Goal: Task Accomplishment & Management: Manage account settings

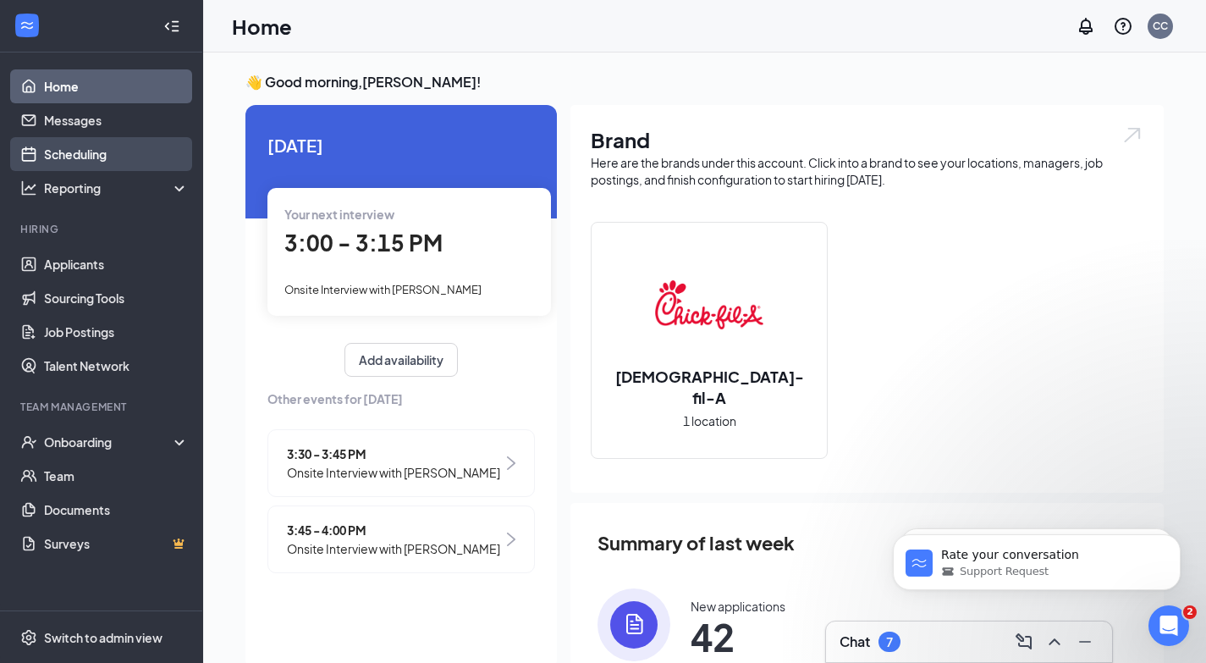
click at [143, 165] on link "Scheduling" at bounding box center [116, 154] width 145 height 34
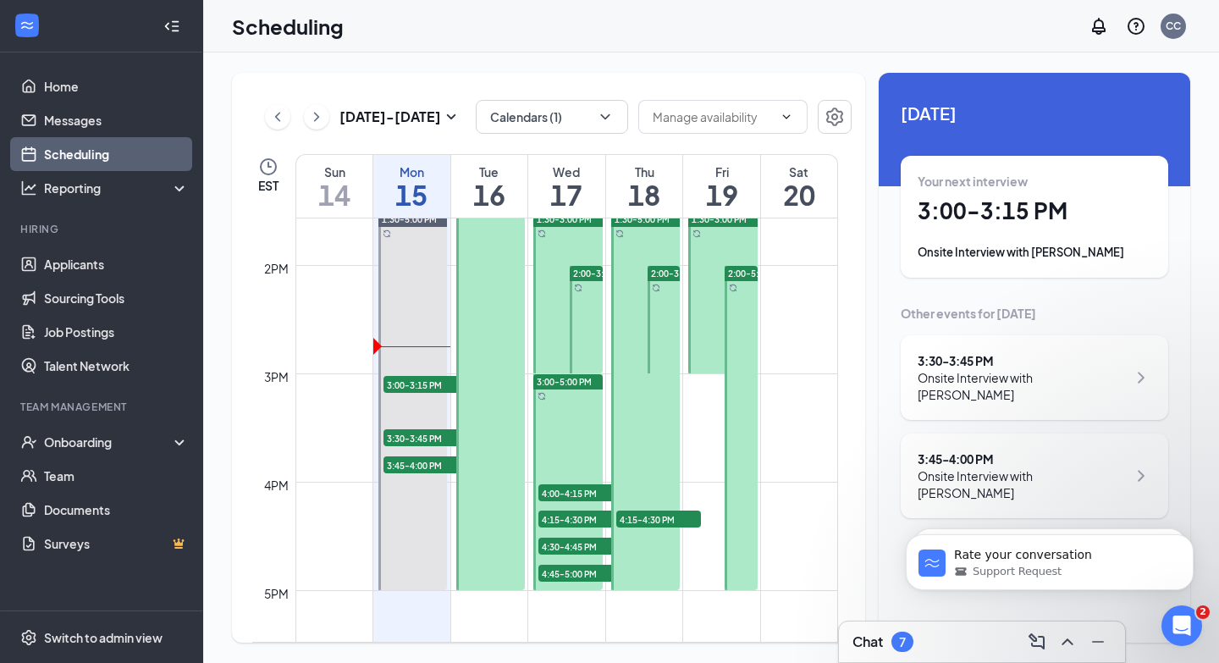
scroll to position [1471, 0]
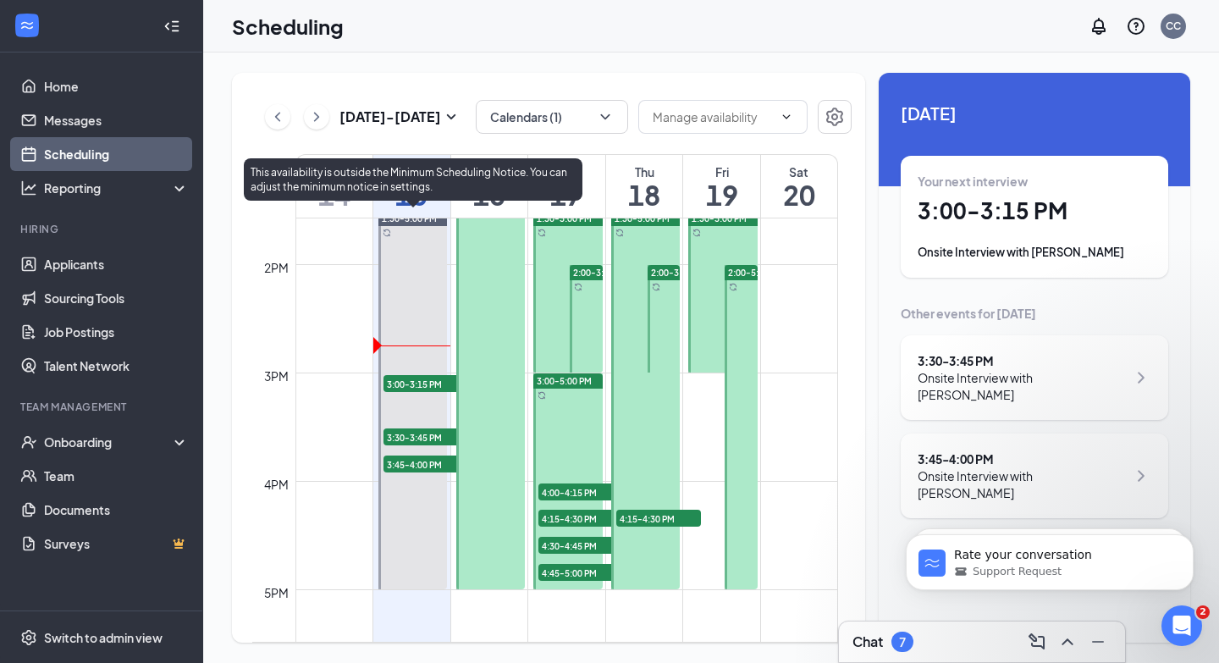
click at [423, 439] on span "3:30-3:45 PM" at bounding box center [425, 436] width 85 height 17
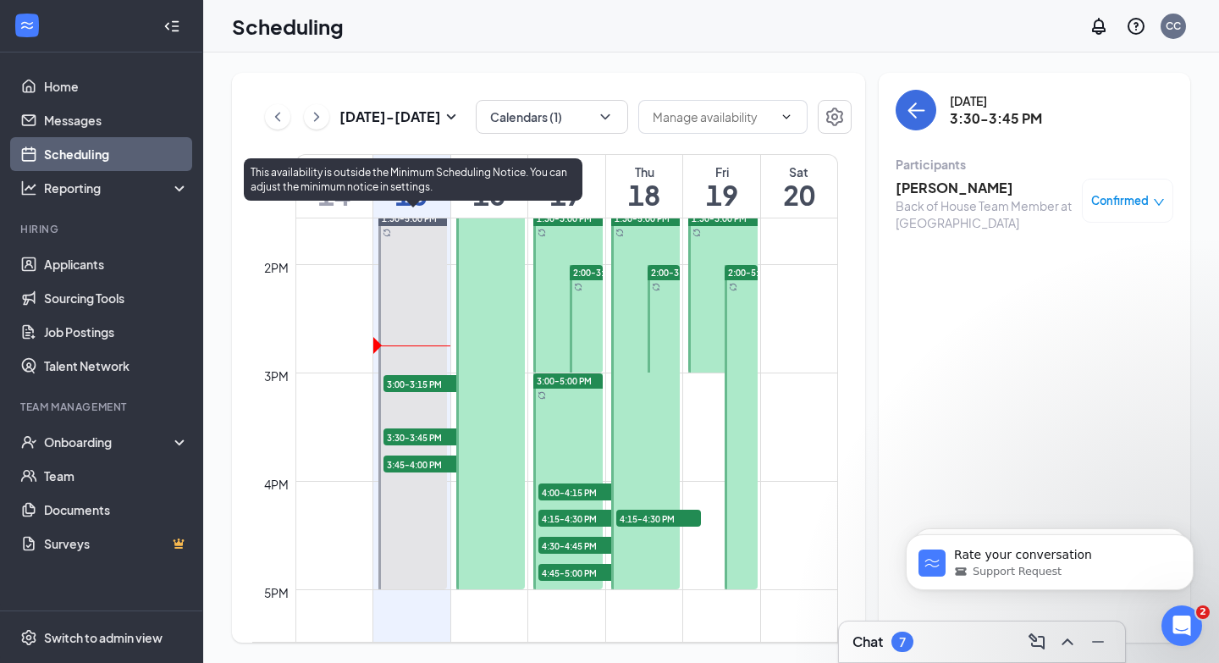
click at [422, 477] on div at bounding box center [412, 400] width 69 height 378
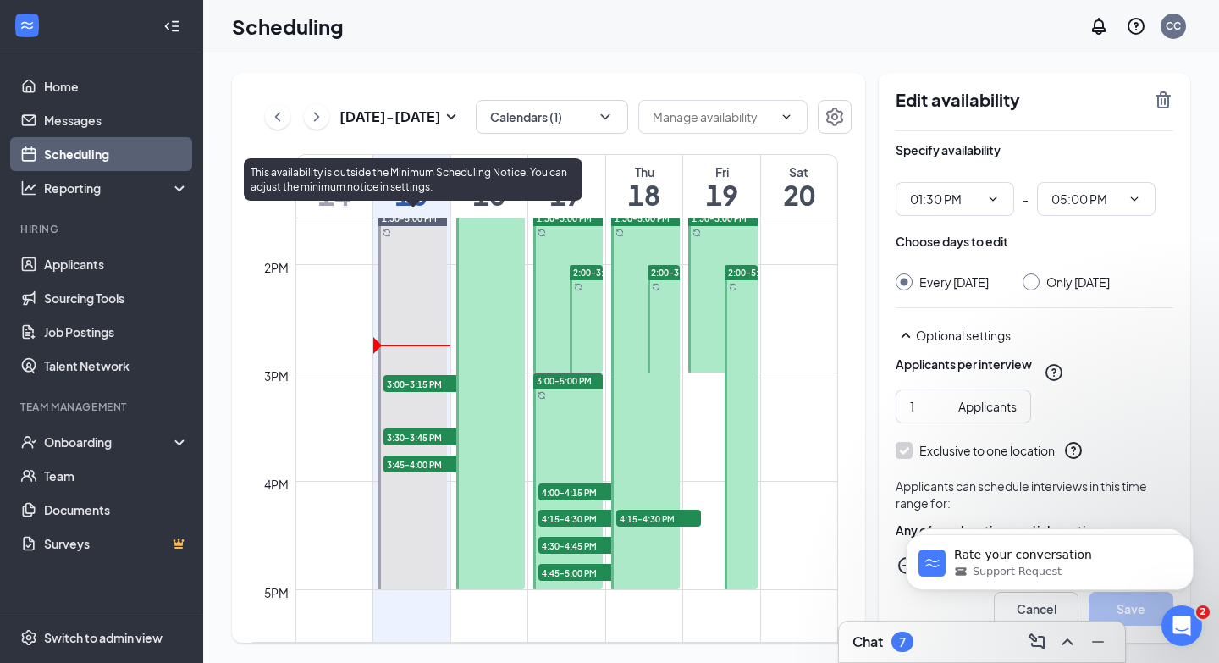
type input "01:30 PM"
type input "05:00 PM"
click at [422, 464] on span "3:45-4:00 PM" at bounding box center [425, 463] width 85 height 17
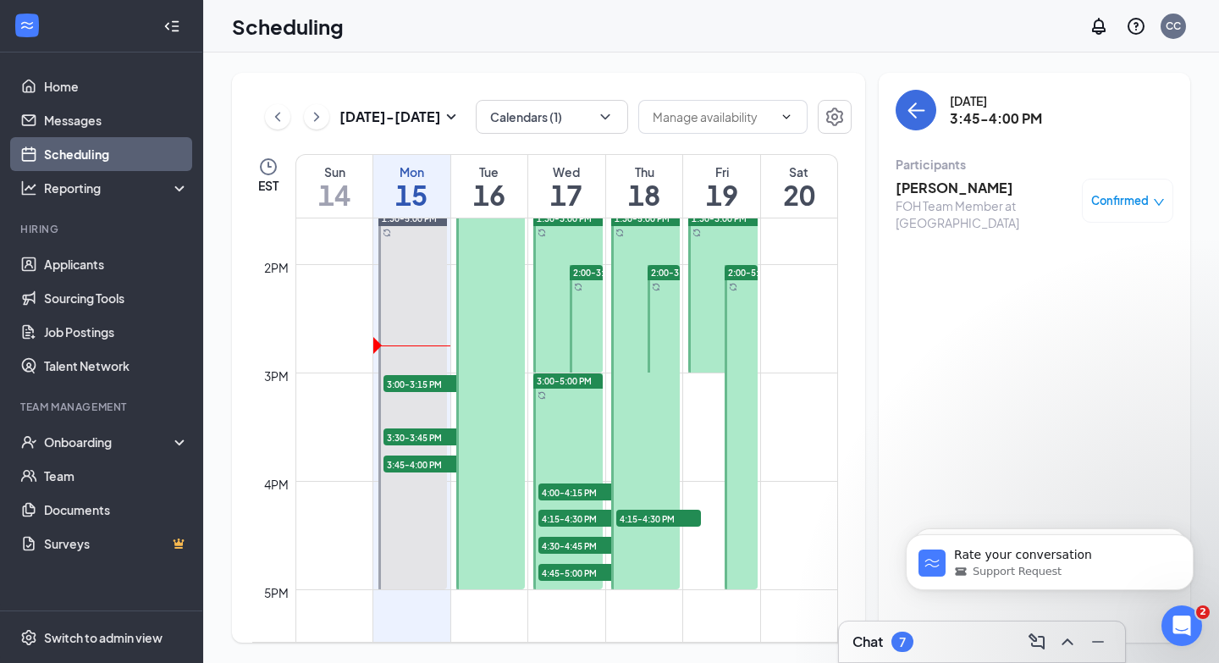
click at [576, 490] on span "4:00-4:15 PM" at bounding box center [580, 491] width 85 height 17
click at [571, 518] on span "4:15-4:30 PM" at bounding box center [580, 518] width 85 height 17
click at [568, 544] on span "4:30-4:45 PM" at bounding box center [580, 545] width 85 height 17
click at [566, 578] on span "4:45-5:00 PM" at bounding box center [580, 572] width 85 height 17
click at [579, 383] on span "3:00-5:00 PM" at bounding box center [564, 381] width 55 height 12
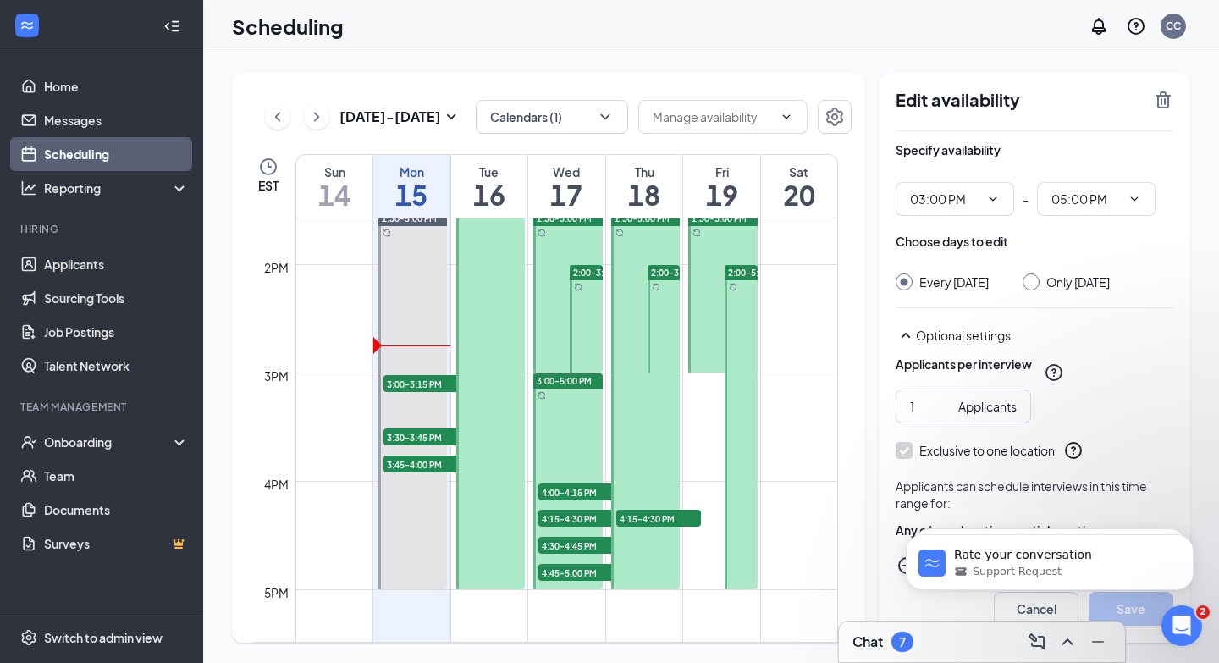
type input "03:00 PM"
type input "05:00 PM"
click at [579, 383] on span "3:00-5:00 PM" at bounding box center [564, 381] width 55 height 12
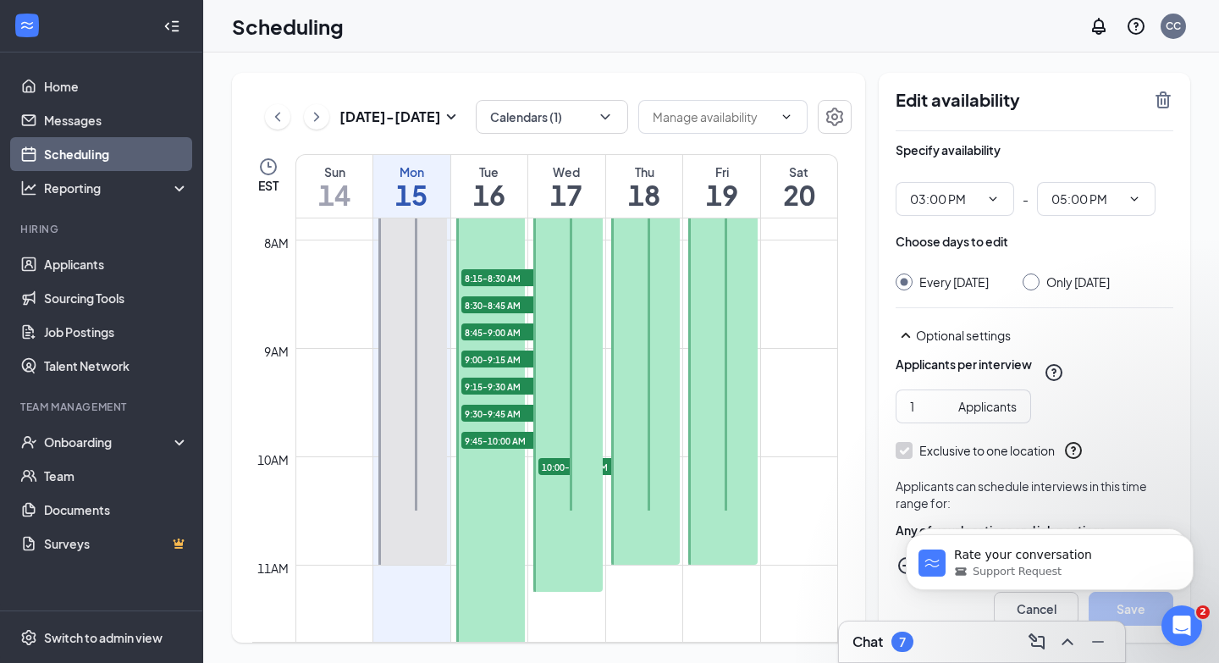
scroll to position [705, 0]
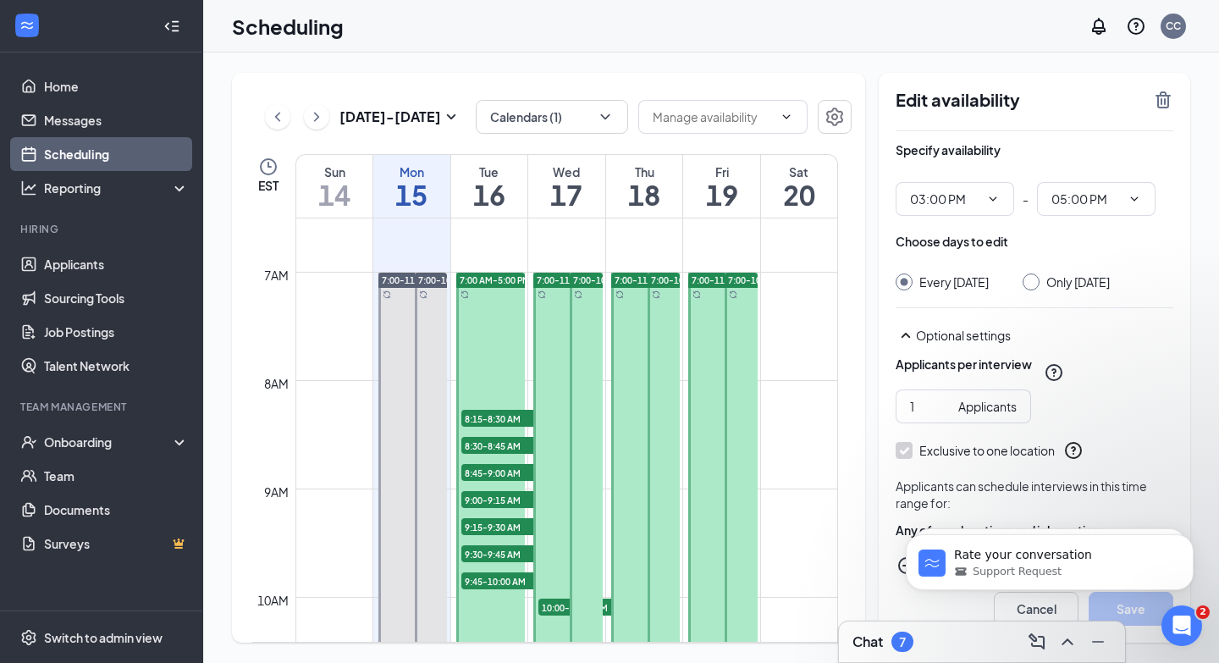
click at [493, 415] on span "8:15-8:30 AM" at bounding box center [503, 418] width 85 height 17
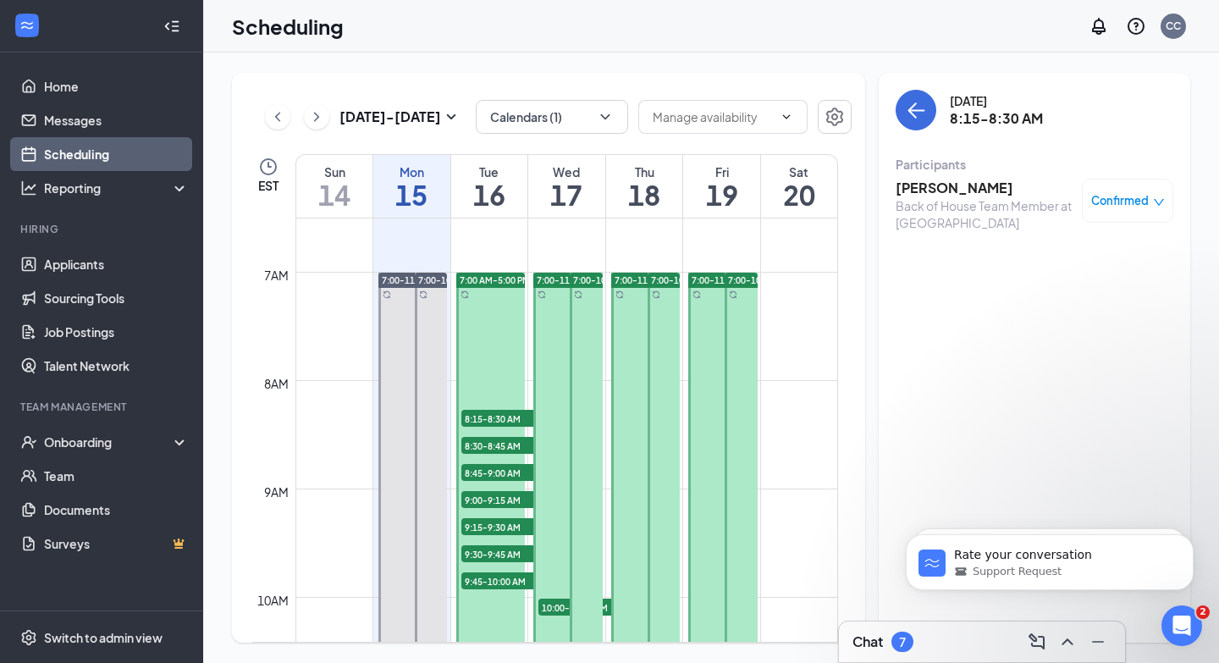
click at [495, 445] on span "8:30-8:45 AM" at bounding box center [503, 445] width 85 height 17
click at [501, 475] on span "8:45-9:00 AM" at bounding box center [503, 472] width 85 height 17
click at [918, 191] on h3 "[PERSON_NAME]" at bounding box center [985, 188] width 178 height 19
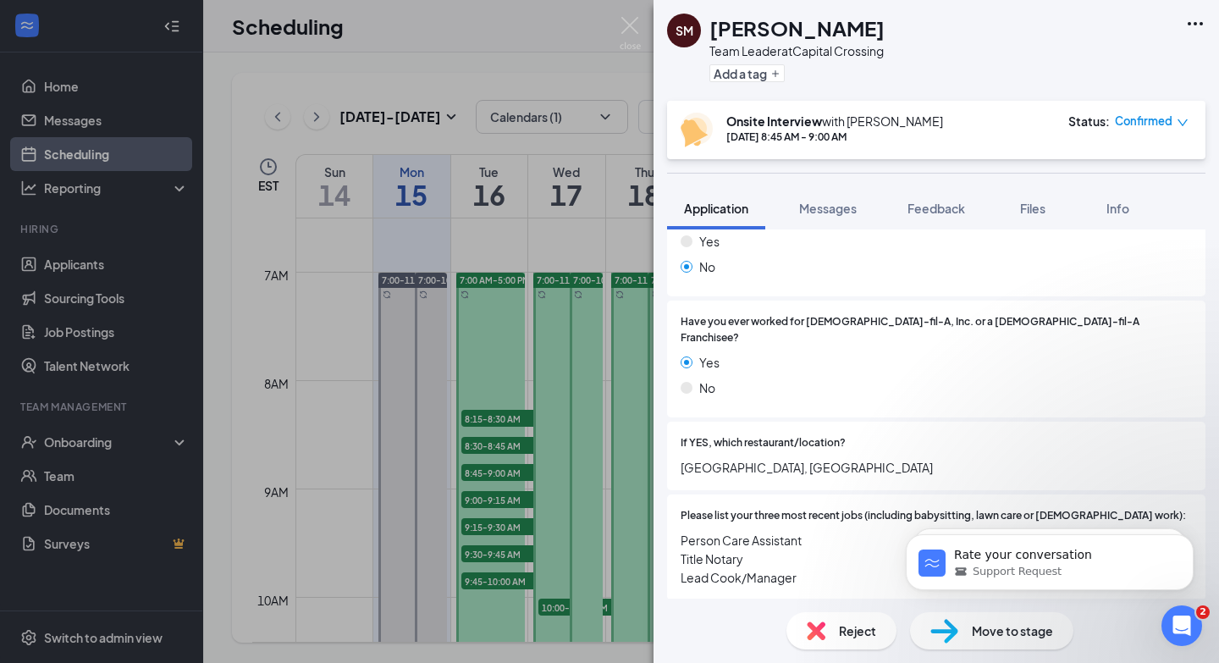
scroll to position [407, 0]
click at [559, 443] on div "SM [PERSON_NAME] Team Leader at [GEOGRAPHIC_DATA] Add a tag Onsite Interview wi…" at bounding box center [609, 331] width 1219 height 663
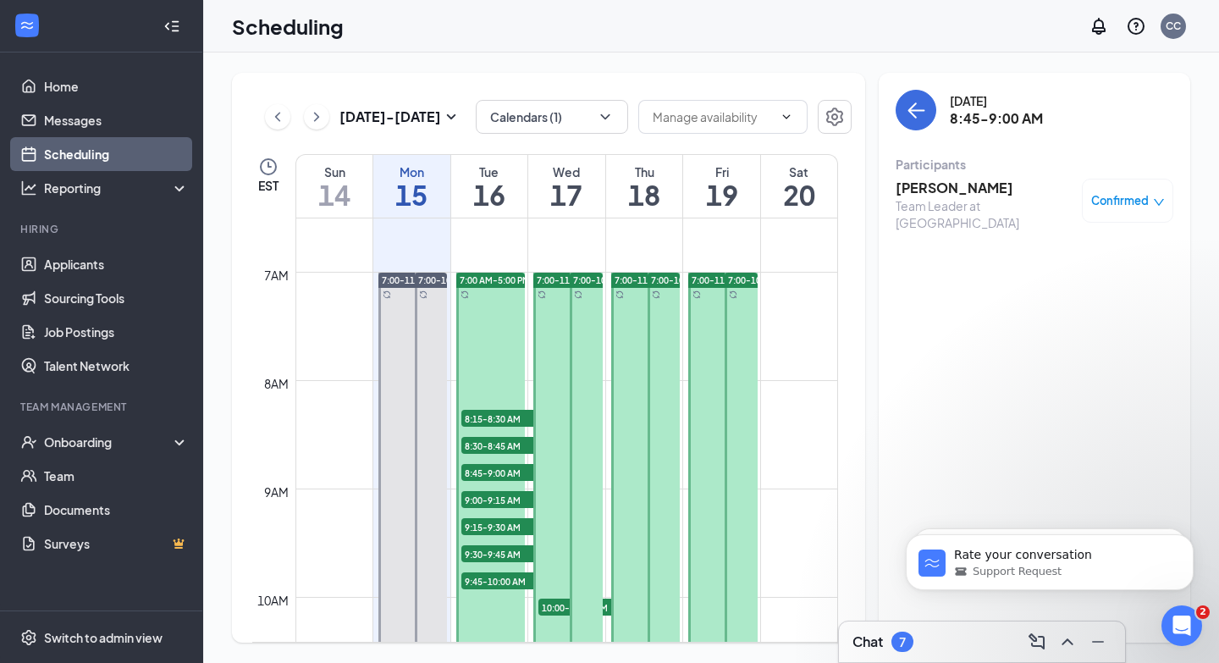
click at [559, 607] on span "10:00-10:15 AM" at bounding box center [580, 606] width 85 height 17
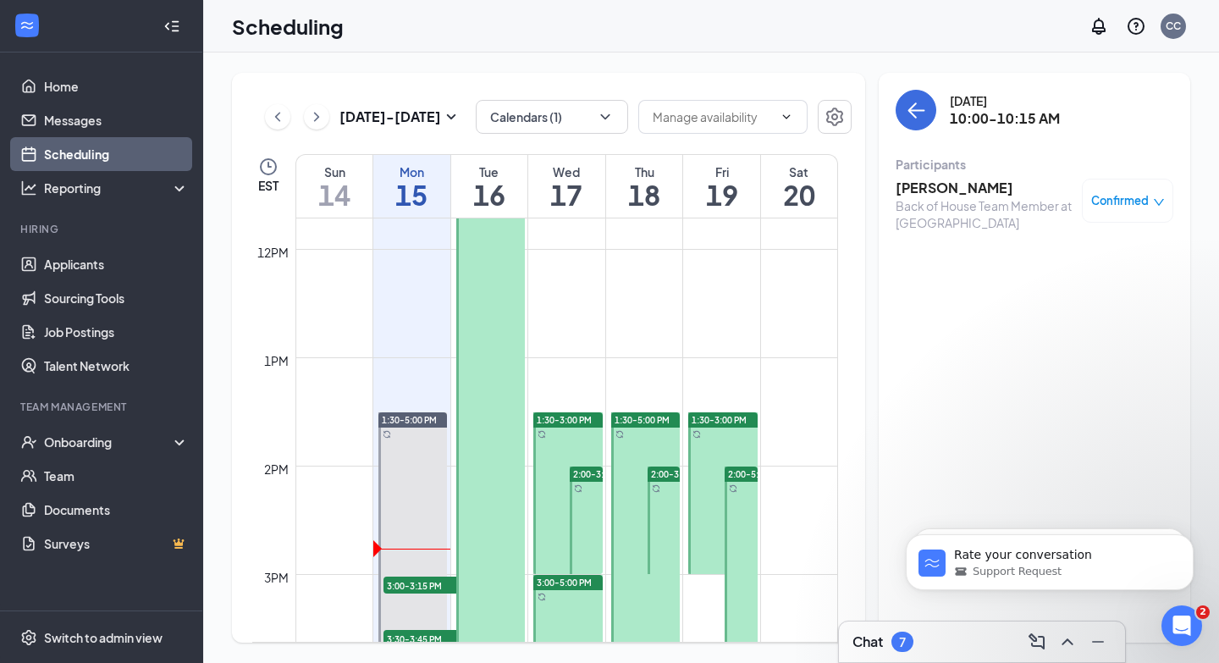
scroll to position [1382, 0]
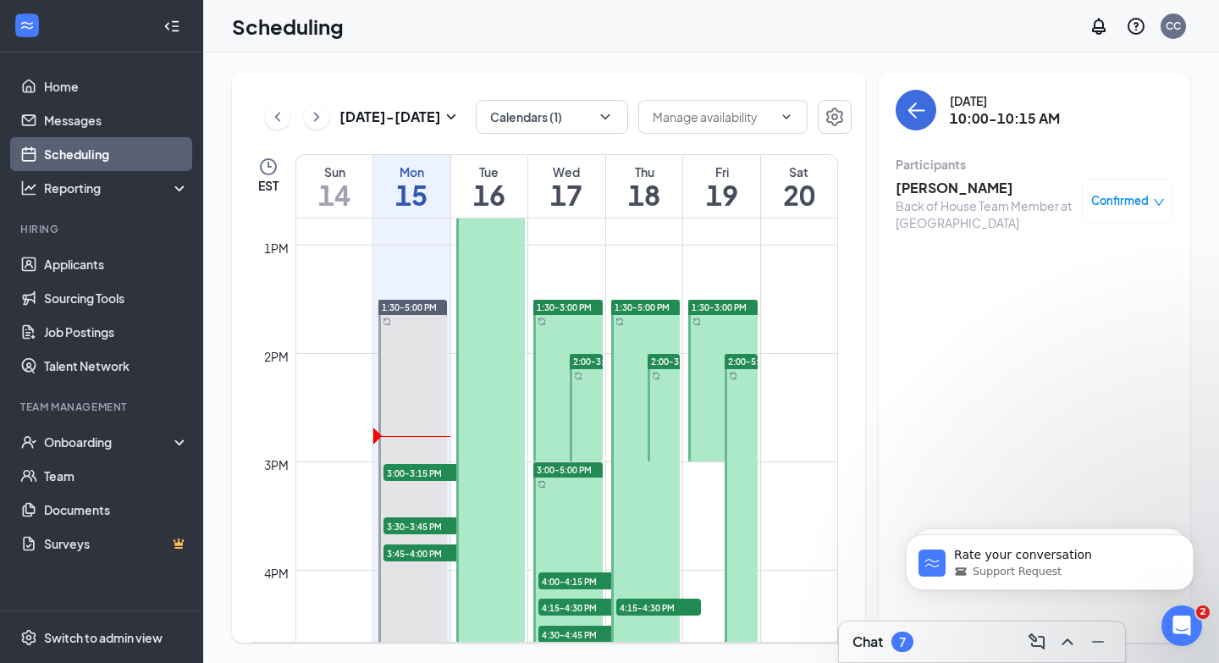
click at [562, 583] on span "4:00-4:15 PM" at bounding box center [580, 580] width 85 height 17
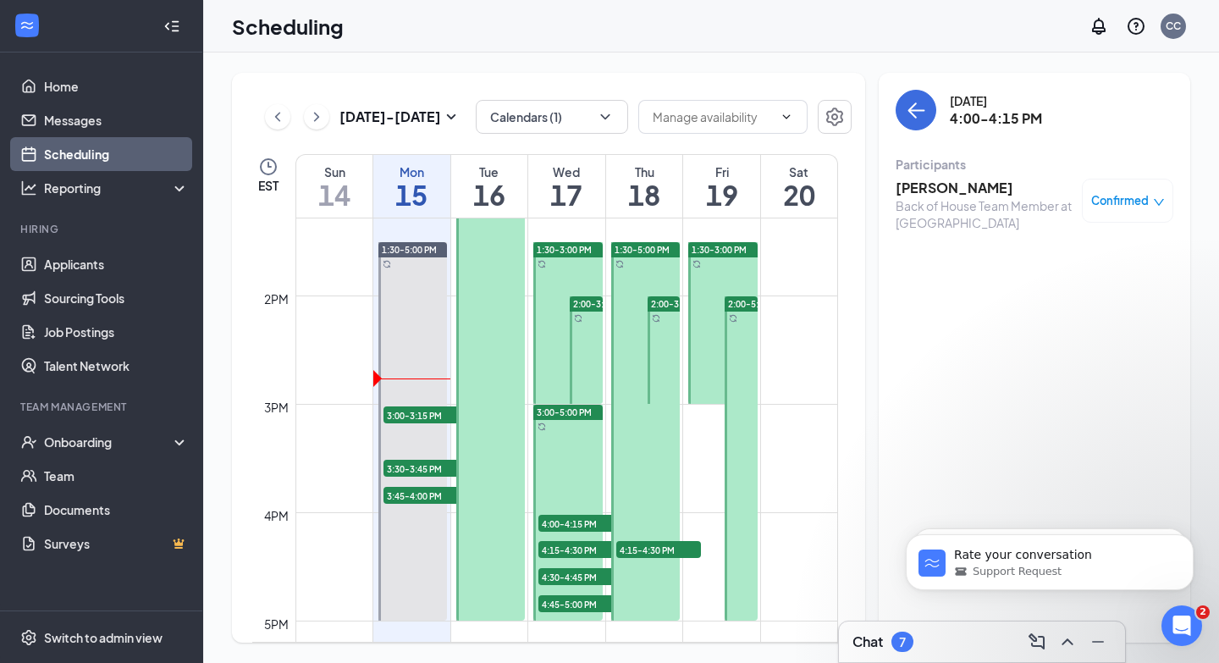
scroll to position [1441, 0]
click at [574, 551] on span "4:15-4:30 PM" at bounding box center [580, 548] width 85 height 17
click at [634, 552] on span "4:15-4:30 PM" at bounding box center [658, 548] width 85 height 17
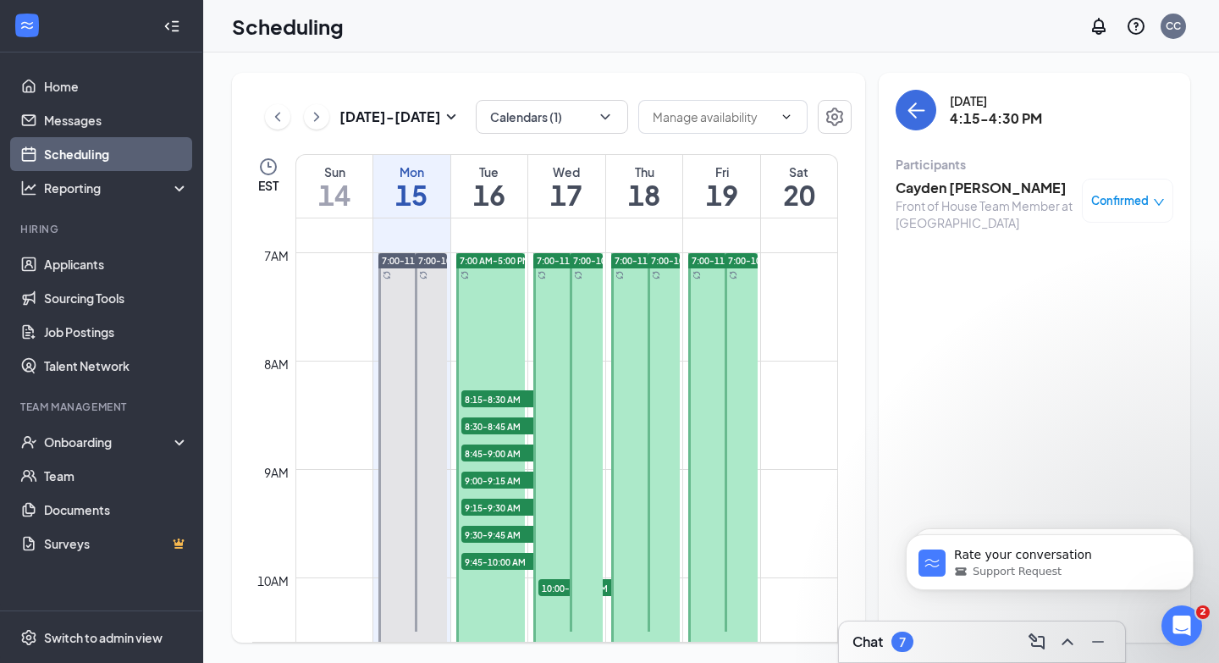
scroll to position [746, 0]
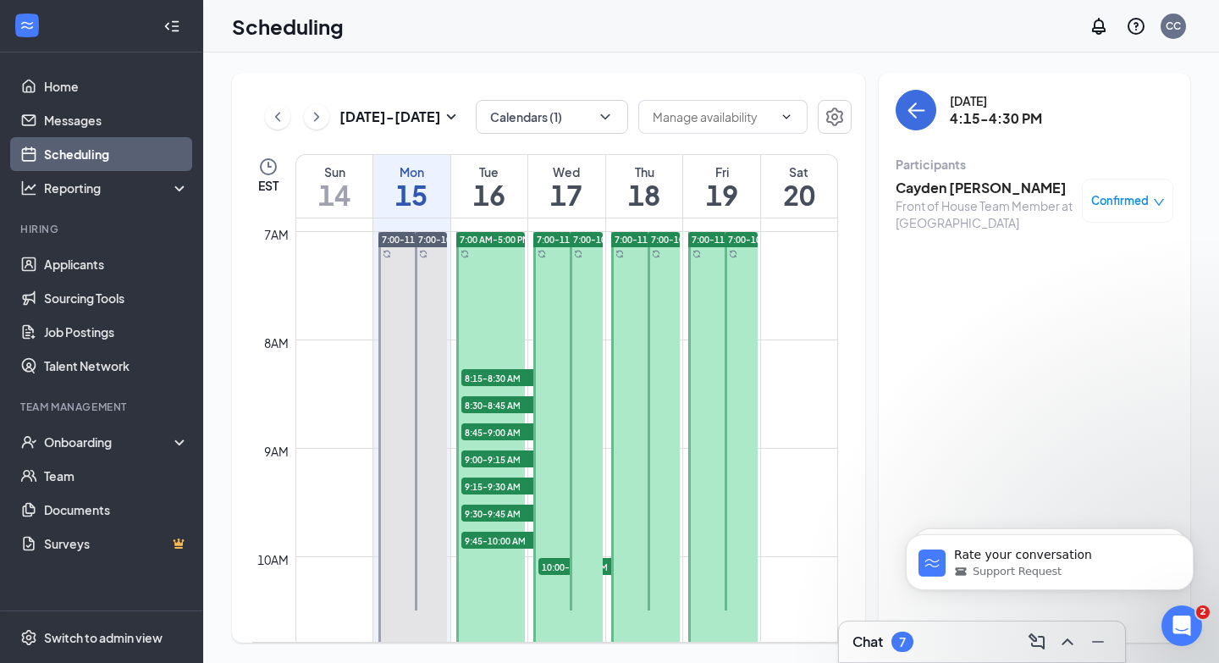
click at [553, 569] on span "10:00-10:15 AM" at bounding box center [580, 566] width 85 height 17
click at [494, 377] on span "8:15-8:30 AM" at bounding box center [503, 377] width 85 height 17
click at [490, 405] on span "8:30-8:45 AM" at bounding box center [503, 404] width 85 height 17
click at [493, 433] on span "8:45-9:00 AM" at bounding box center [503, 431] width 85 height 17
click at [490, 460] on span "9:00-9:15 AM" at bounding box center [503, 458] width 85 height 17
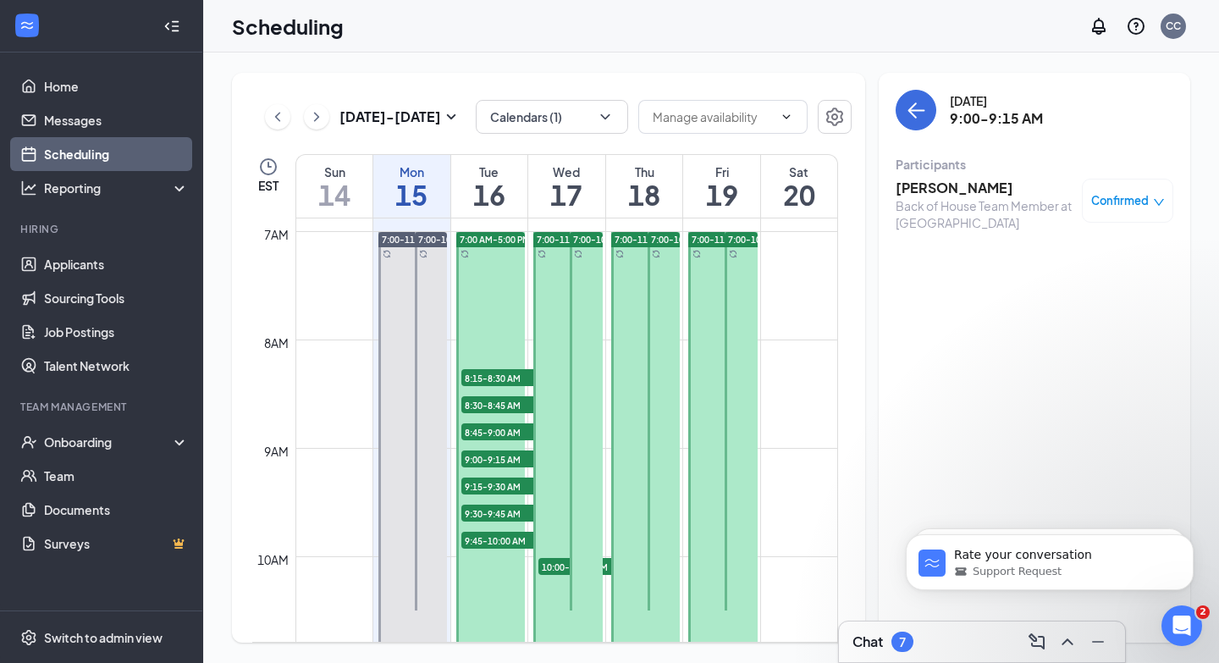
click at [488, 488] on span "9:15-9:30 AM" at bounding box center [503, 485] width 85 height 17
click at [487, 516] on span "9:30-9:45 AM" at bounding box center [503, 512] width 85 height 17
click at [482, 541] on span "9:45-10:00 AM" at bounding box center [503, 540] width 85 height 17
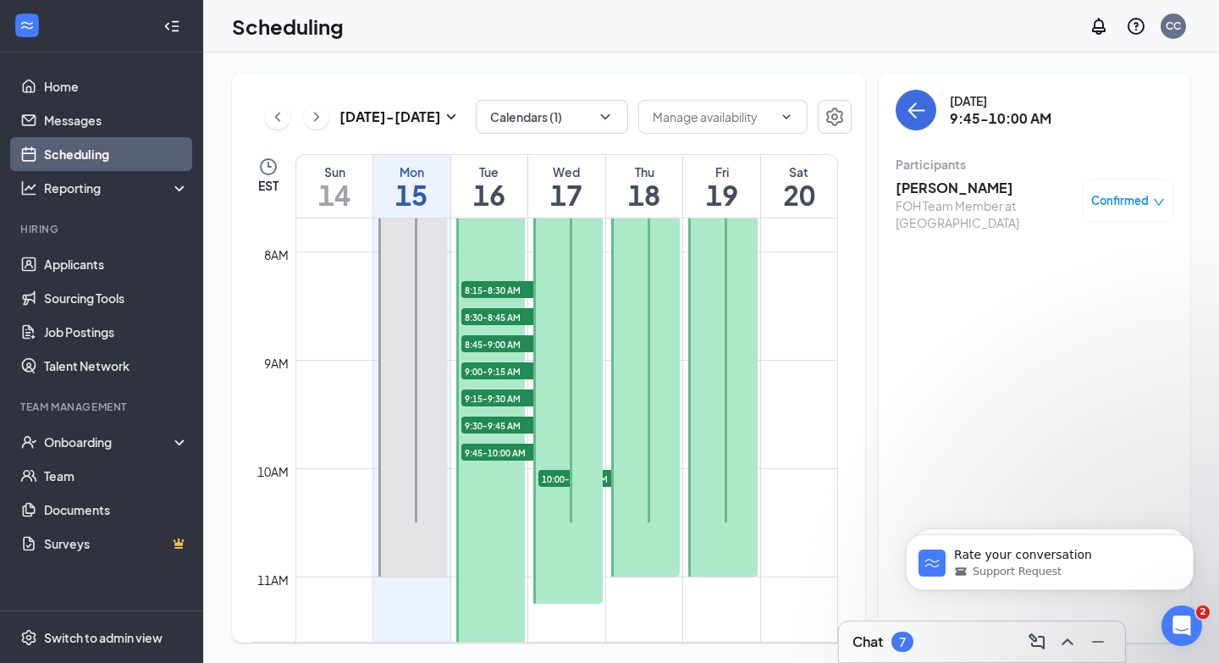
click at [948, 183] on h3 "[PERSON_NAME]" at bounding box center [985, 188] width 178 height 19
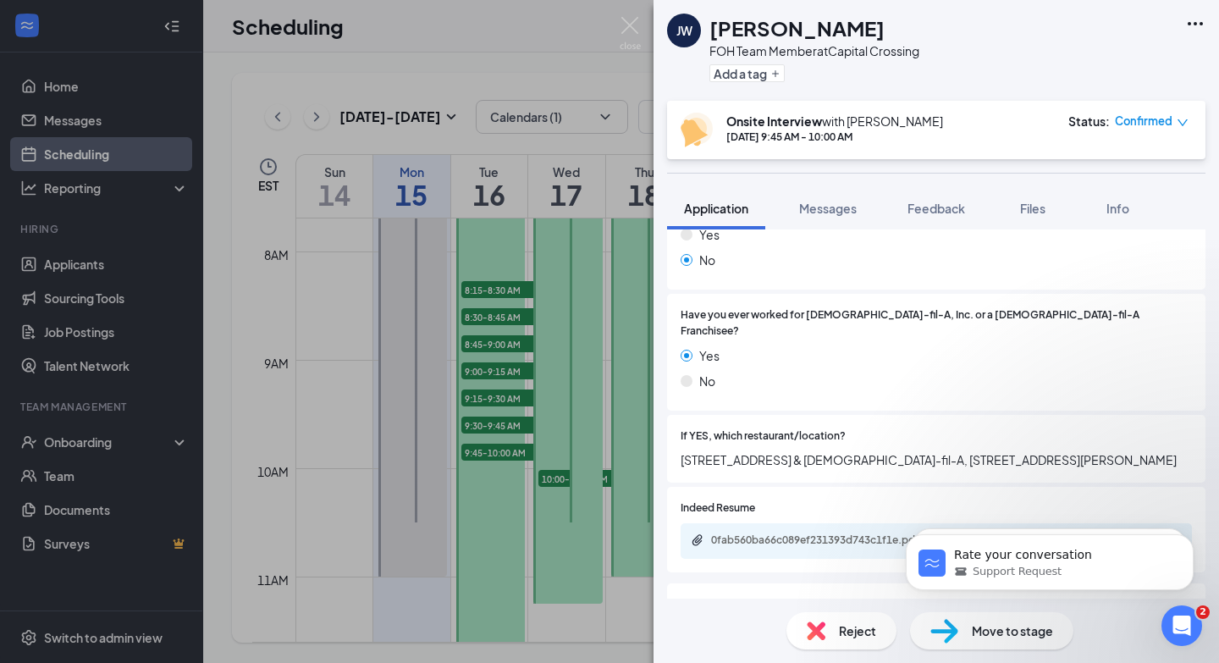
scroll to position [396, 0]
click at [560, 314] on div "[PERSON_NAME] [PERSON_NAME] FOH Team Member at [GEOGRAPHIC_DATA] Add a tag Onsi…" at bounding box center [609, 331] width 1219 height 663
